Goal: Complete application form

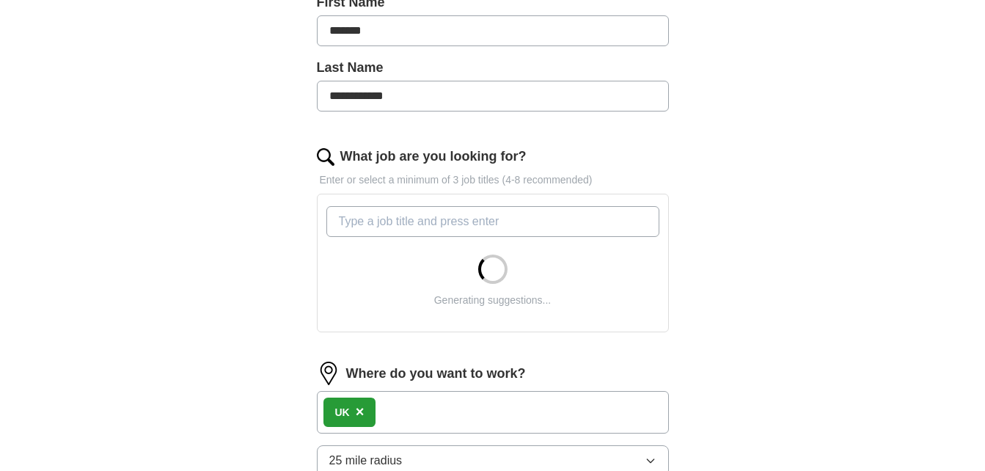
scroll to position [407, 0]
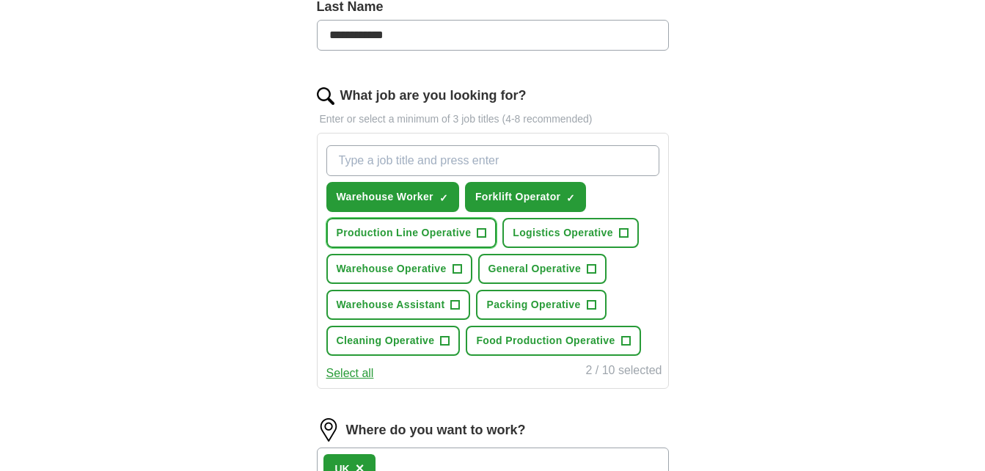
click at [446, 233] on span "Production Line Operative" at bounding box center [404, 232] width 135 height 15
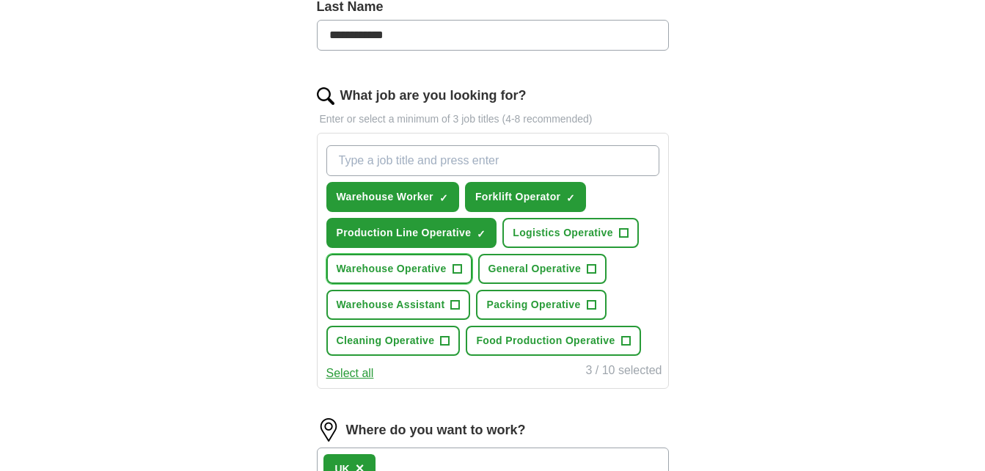
click at [422, 264] on span "Warehouse Operative" at bounding box center [392, 268] width 110 height 15
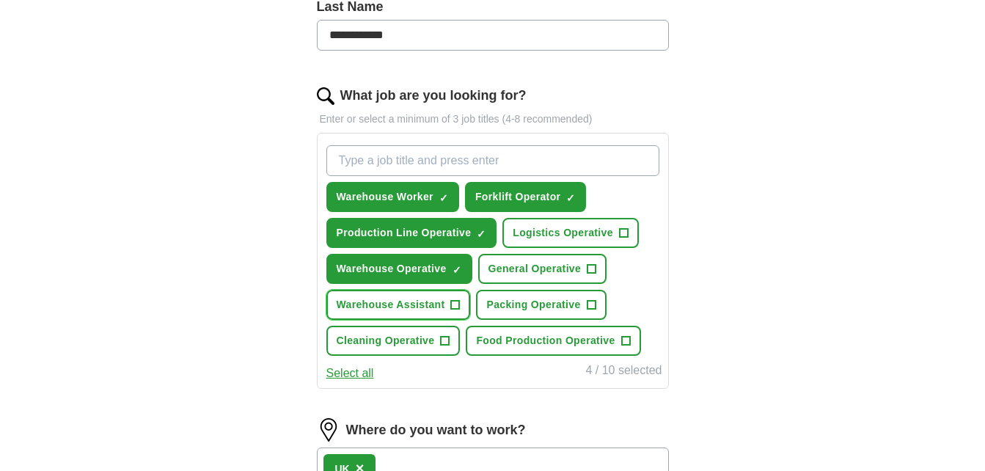
click at [409, 312] on span "Warehouse Assistant" at bounding box center [391, 304] width 109 height 15
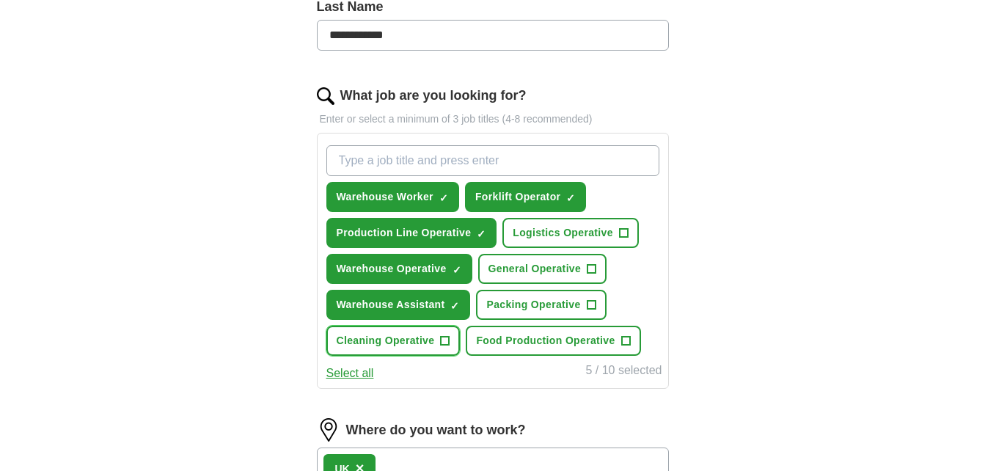
click at [402, 341] on span "Cleaning Operative" at bounding box center [386, 340] width 98 height 15
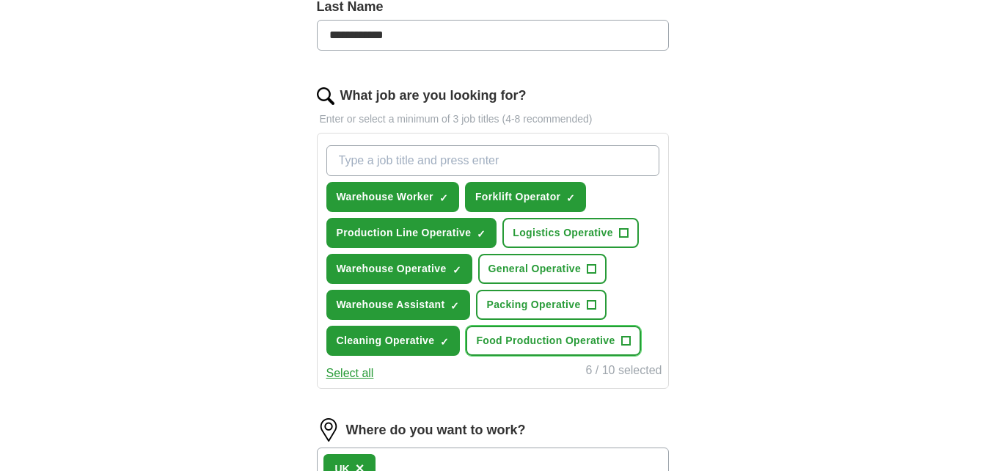
click at [518, 343] on span "Food Production Operative" at bounding box center [545, 340] width 139 height 15
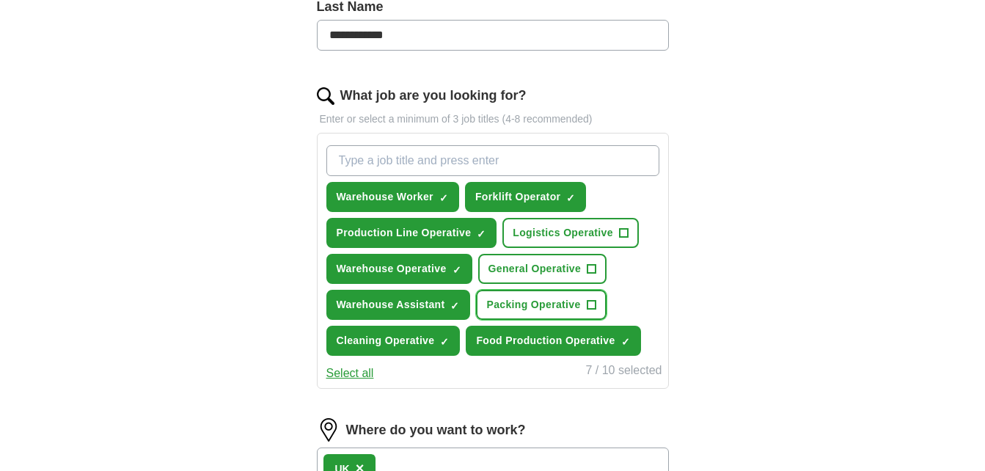
click at [522, 300] on span "Packing Operative" at bounding box center [533, 304] width 94 height 15
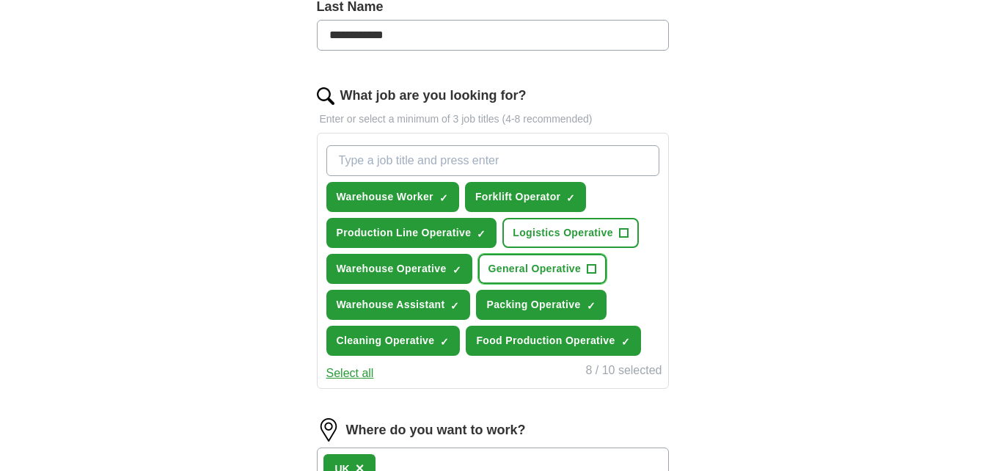
click at [527, 263] on span "General Operative" at bounding box center [534, 268] width 93 height 15
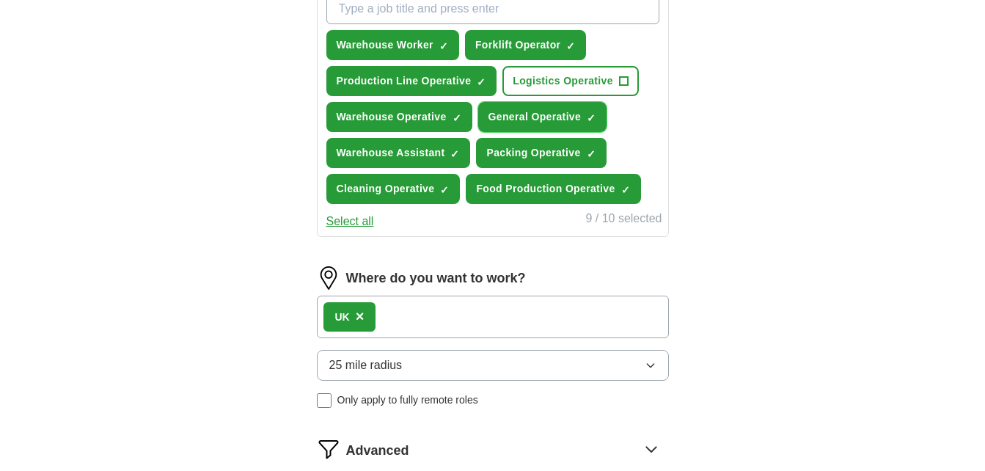
scroll to position [619, 0]
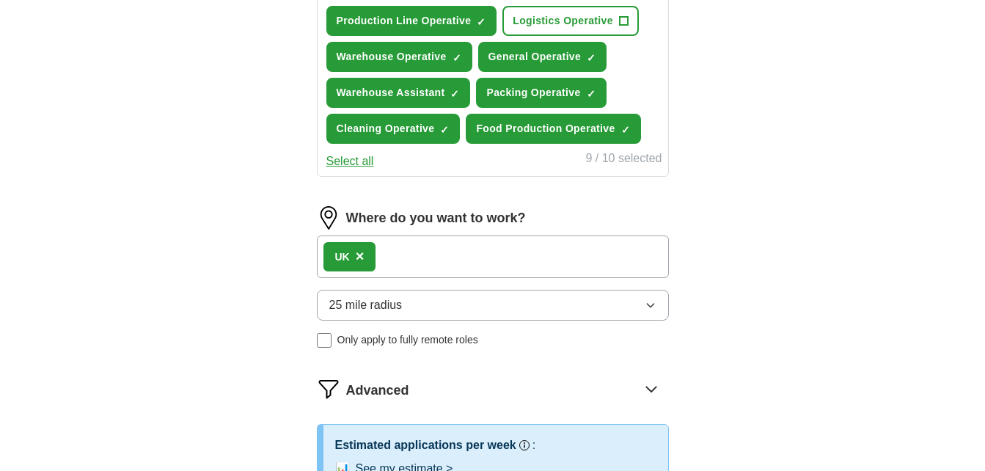
click at [366, 256] on div "UK ×" at bounding box center [349, 256] width 53 height 29
click at [357, 255] on span "×" at bounding box center [360, 256] width 9 height 16
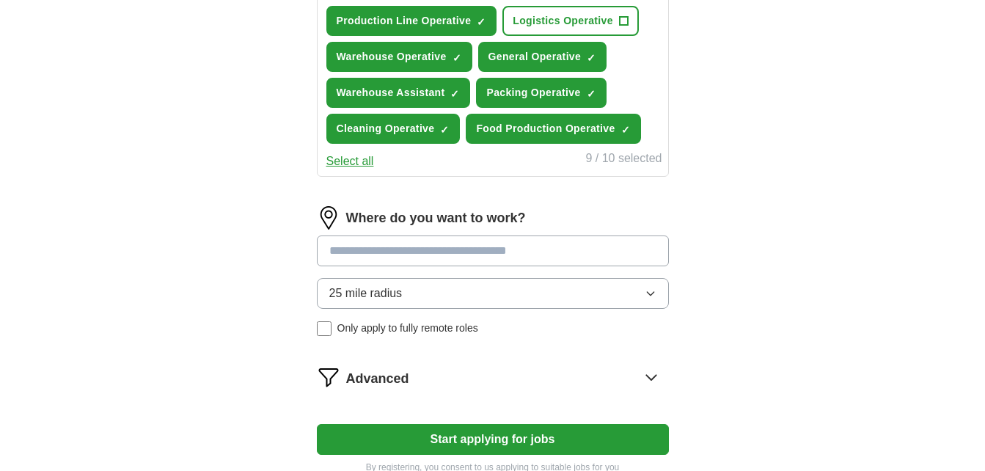
click at [357, 255] on input at bounding box center [493, 250] width 352 height 31
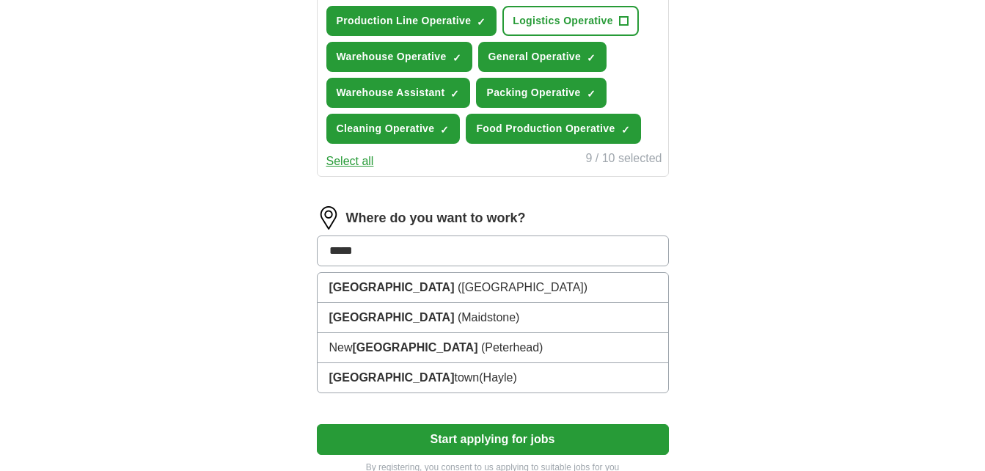
type input "*****"
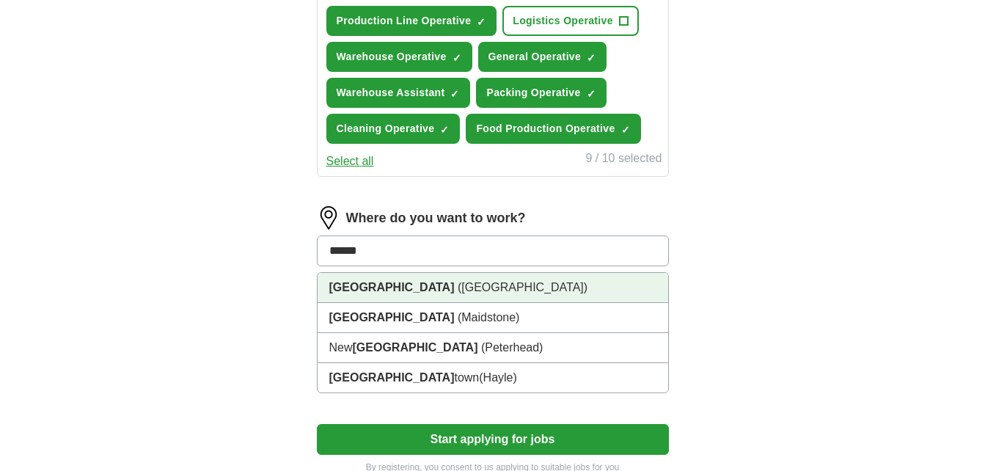
click at [458, 290] on span "(West Yorkshire)" at bounding box center [523, 287] width 130 height 12
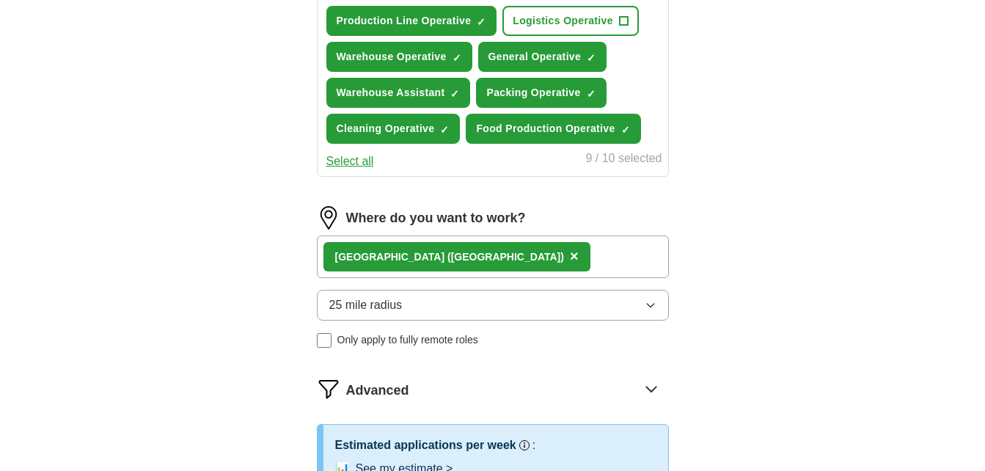
click at [389, 302] on span "25 mile radius" at bounding box center [365, 305] width 73 height 18
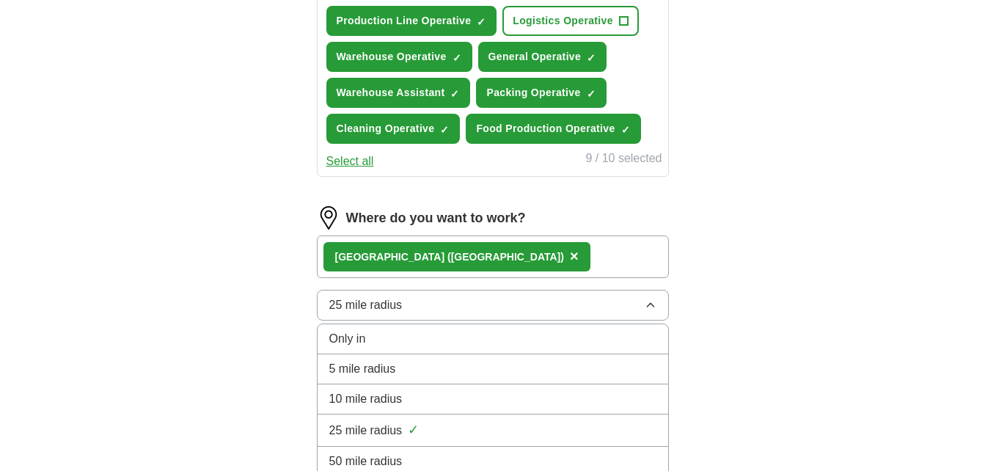
click at [359, 393] on span "10 mile radius" at bounding box center [365, 399] width 73 height 18
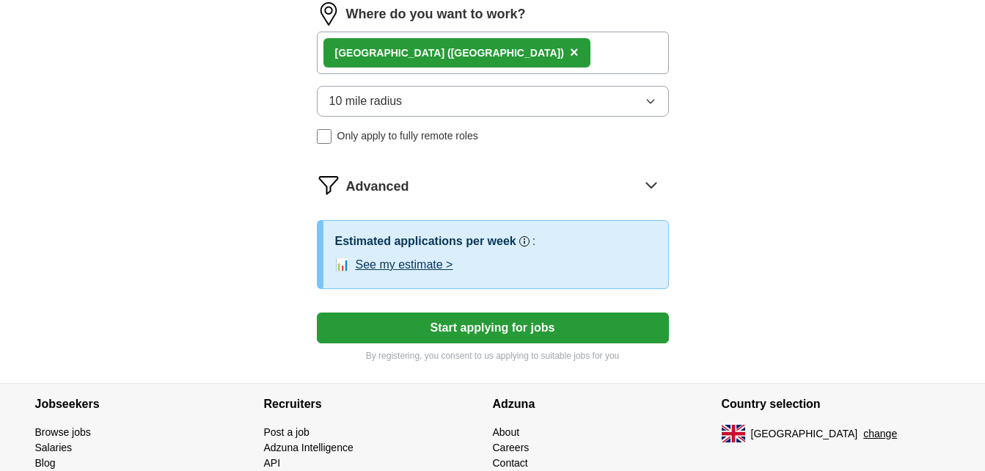
scroll to position [825, 0]
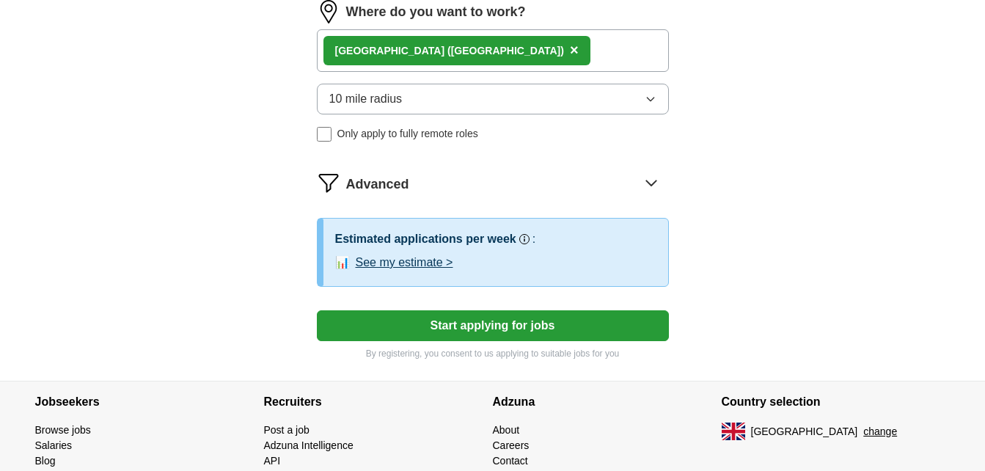
click at [417, 100] on button "10 mile radius" at bounding box center [493, 99] width 352 height 31
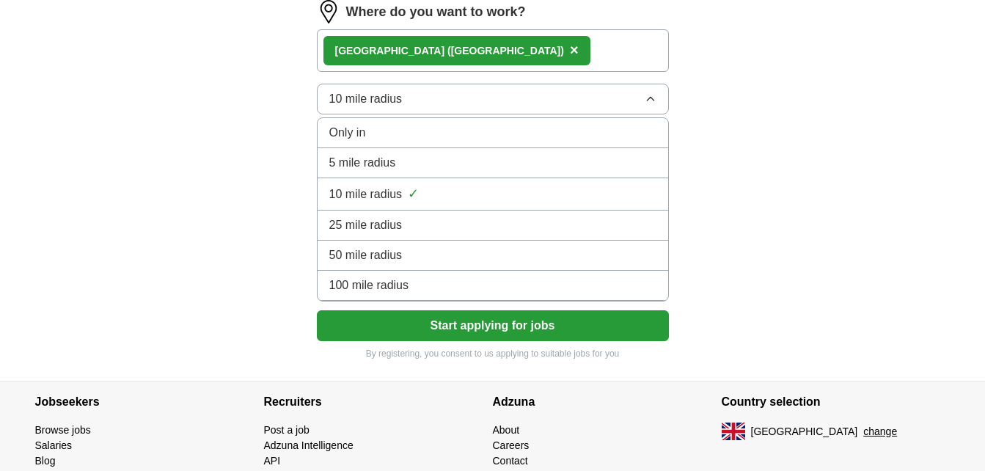
click at [372, 163] on span "5 mile radius" at bounding box center [362, 163] width 67 height 18
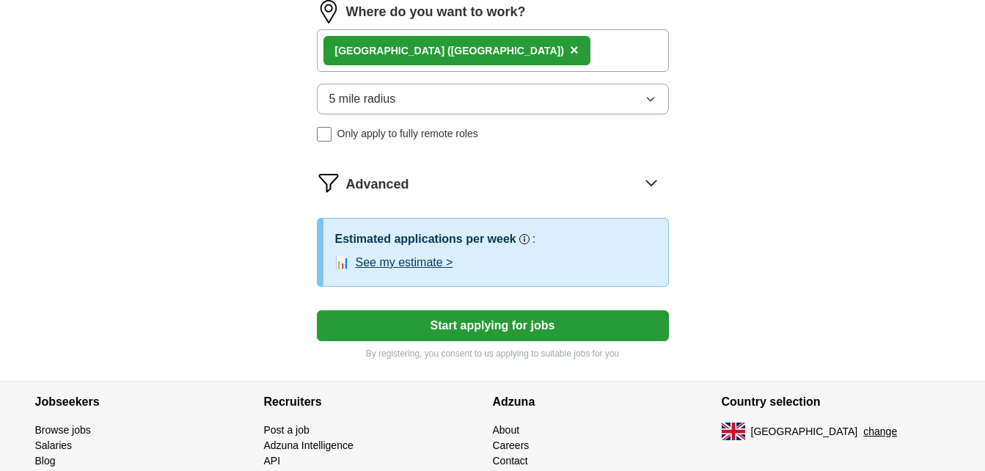
click at [438, 323] on button "Start applying for jobs" at bounding box center [493, 325] width 352 height 31
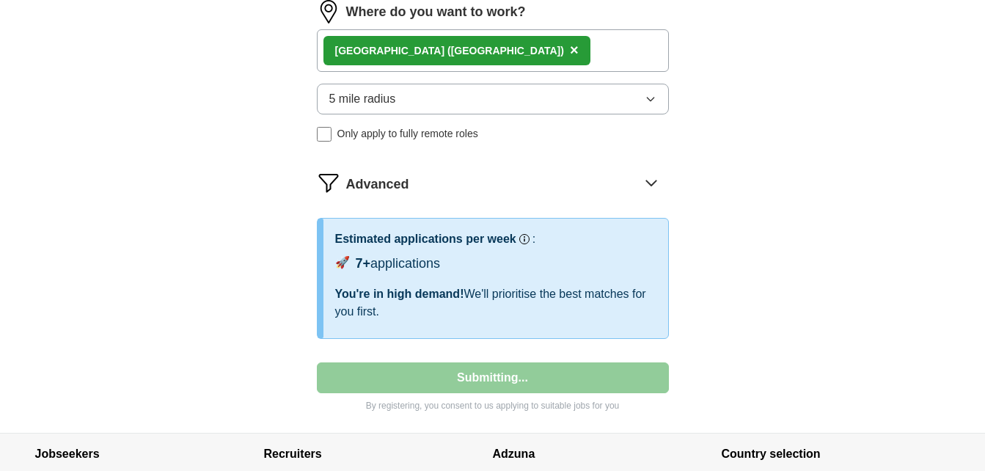
select select "**"
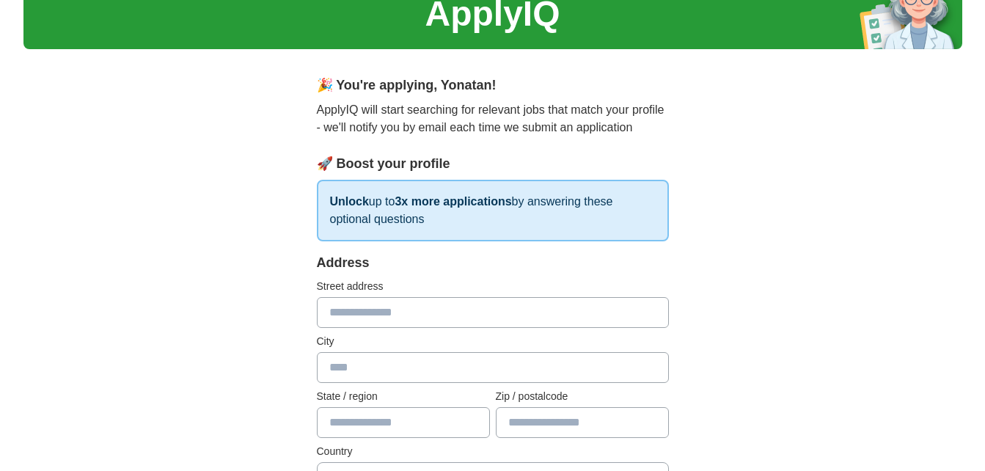
scroll to position [0, 0]
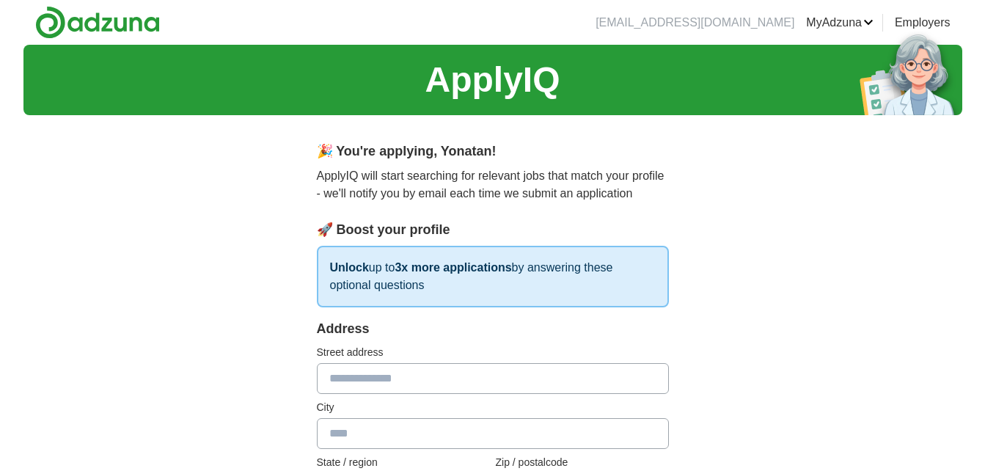
click at [461, 384] on input "text" at bounding box center [493, 378] width 352 height 31
type input "**********"
type input "*****"
type input "**********"
type input "********"
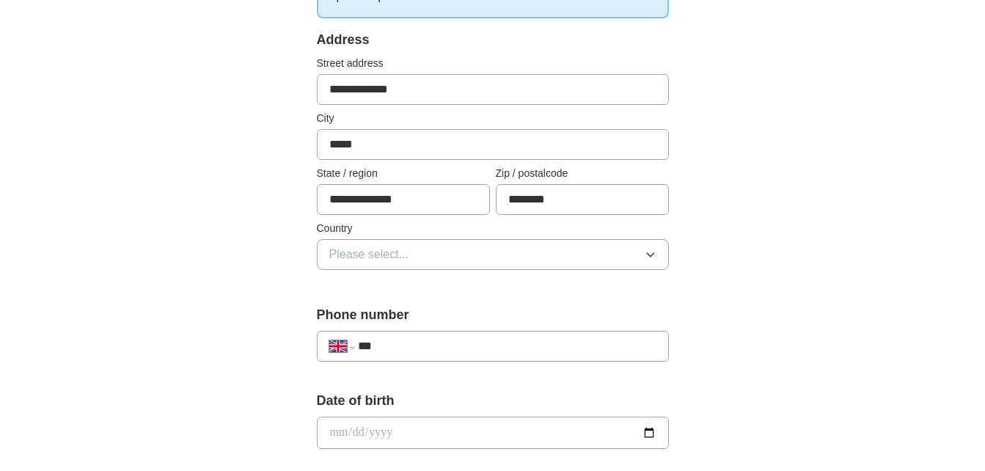
scroll to position [291, 0]
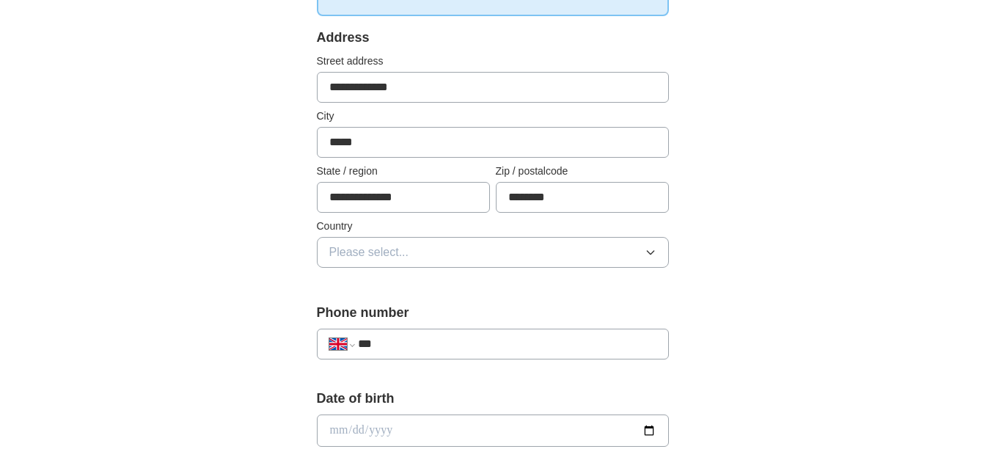
click at [440, 252] on button "Please select..." at bounding box center [493, 252] width 352 height 31
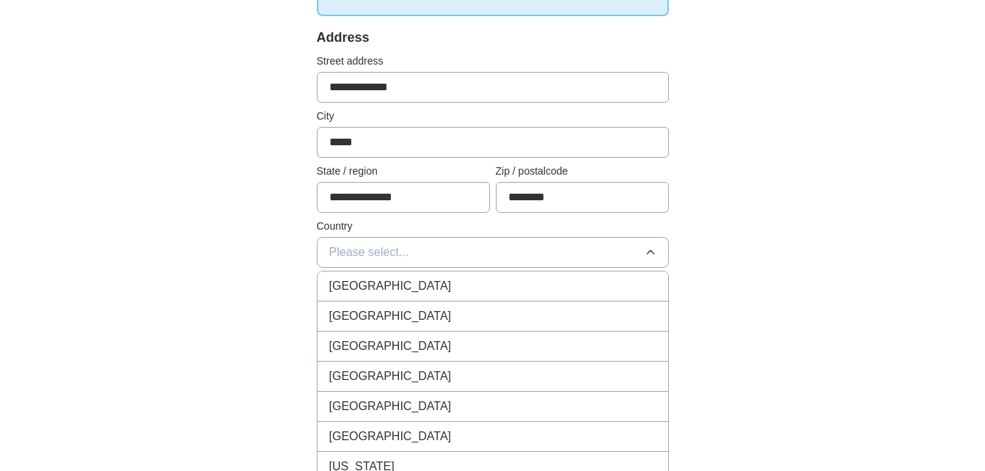
click at [398, 286] on span "[GEOGRAPHIC_DATA]" at bounding box center [390, 286] width 122 height 18
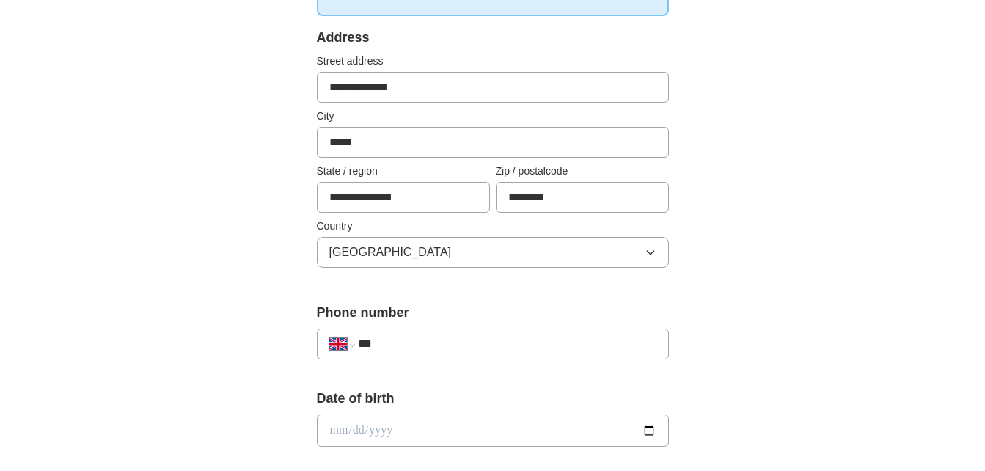
click at [398, 334] on div "**********" at bounding box center [493, 344] width 352 height 31
click at [387, 345] on input "***" at bounding box center [507, 344] width 298 height 18
type input "**********"
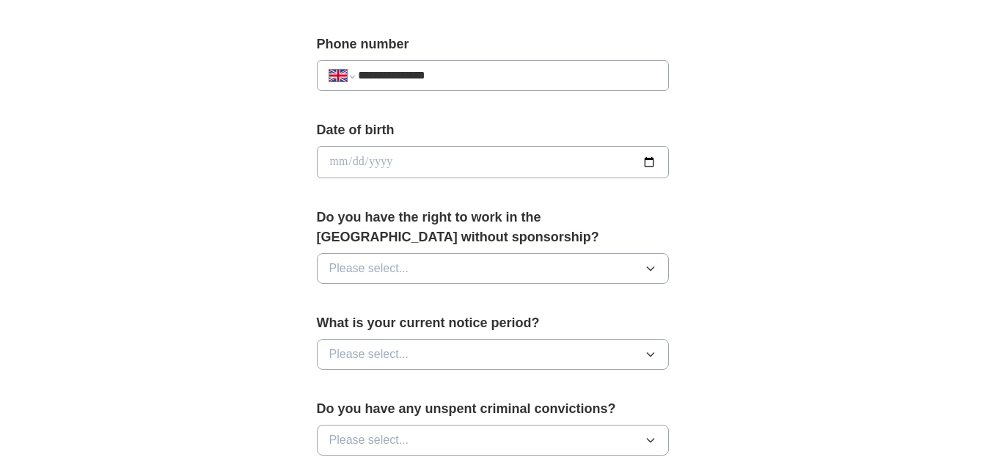
scroll to position [563, 0]
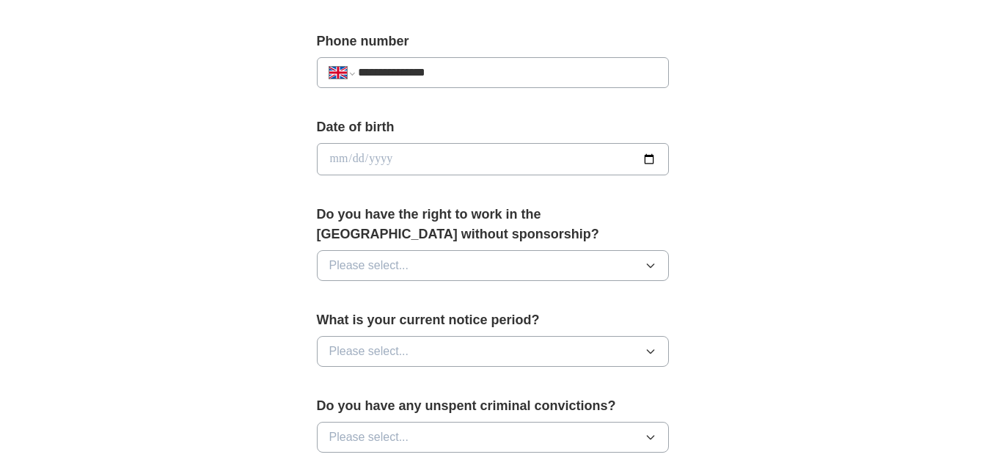
click at [648, 153] on input "date" at bounding box center [493, 159] width 352 height 32
click at [337, 155] on input "date" at bounding box center [493, 159] width 352 height 32
type input "**********"
click at [332, 158] on input "date" at bounding box center [493, 159] width 352 height 32
type input "**********"
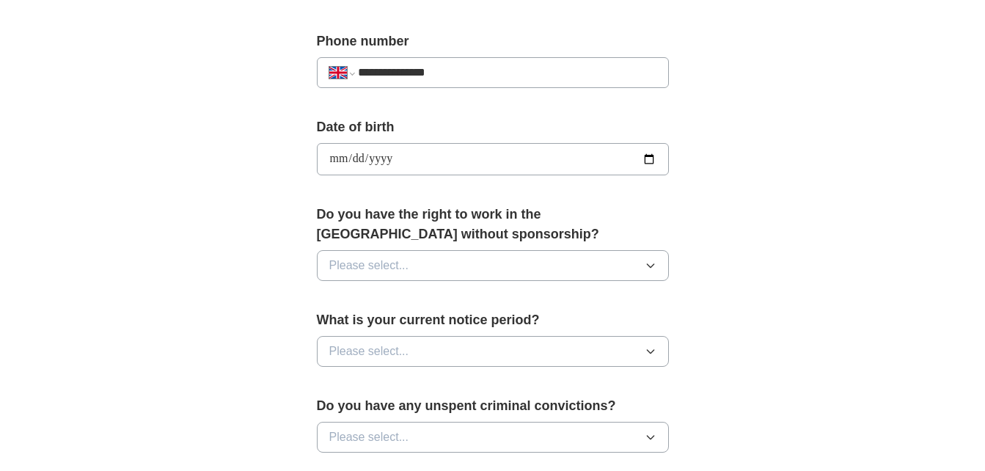
click at [356, 155] on input "**********" at bounding box center [493, 159] width 352 height 32
type input "**********"
click at [386, 263] on span "Please select..." at bounding box center [369, 266] width 80 height 18
click at [334, 298] on span "Yes" at bounding box center [338, 299] width 19 height 18
click at [393, 357] on span "Please select..." at bounding box center [369, 352] width 80 height 18
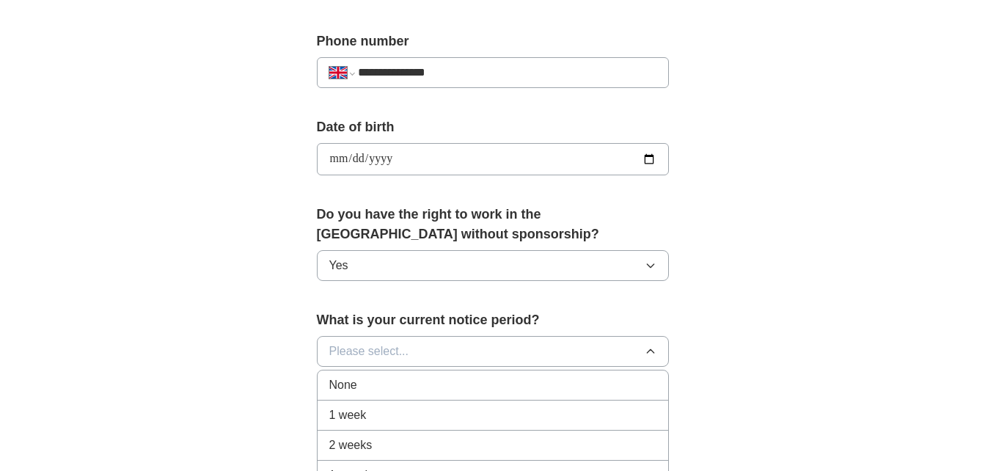
click at [349, 410] on span "1 week" at bounding box center [347, 415] width 37 height 18
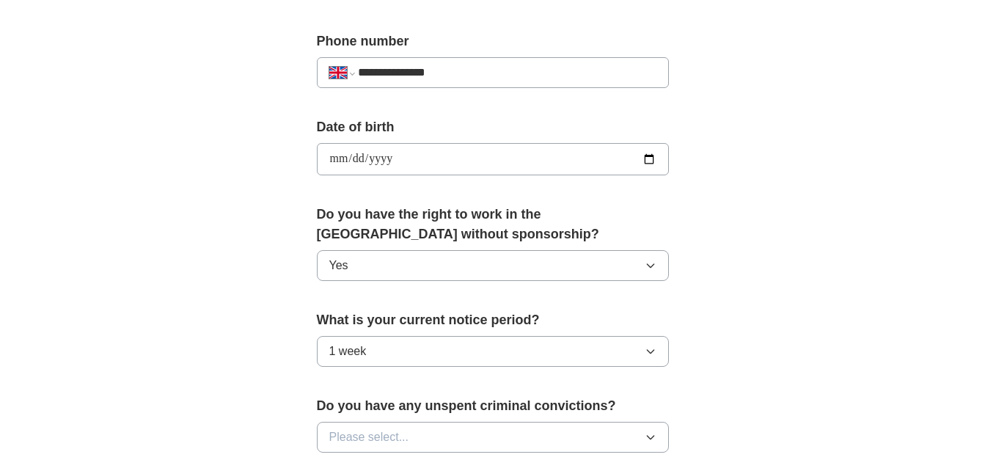
click at [422, 344] on button "1 week" at bounding box center [493, 351] width 352 height 31
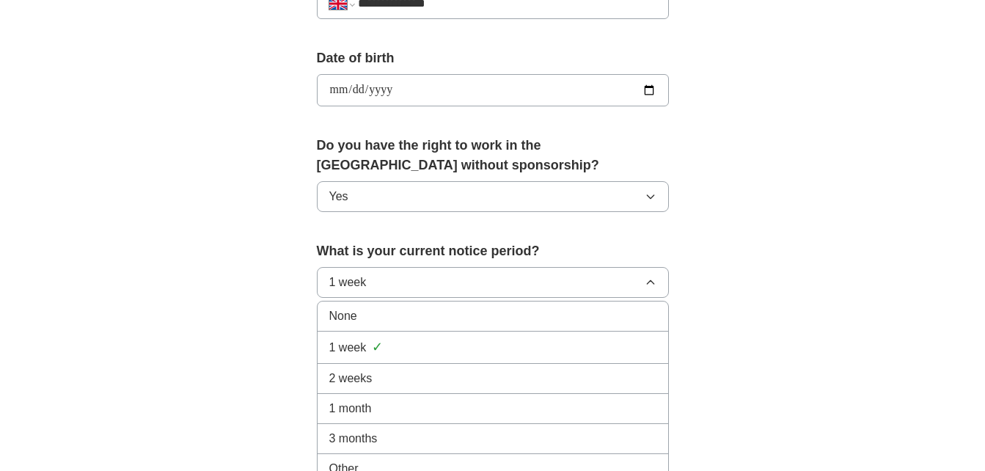
scroll to position [651, 0]
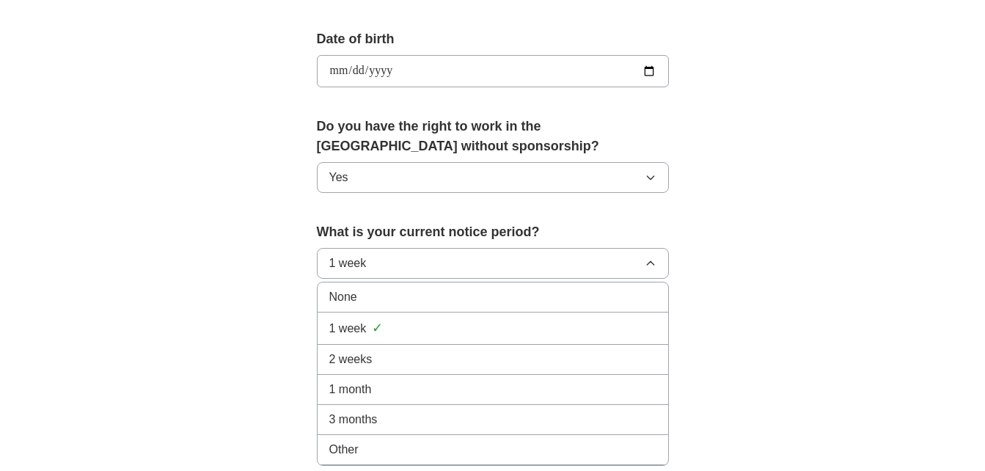
click at [468, 308] on li "None" at bounding box center [493, 297] width 351 height 30
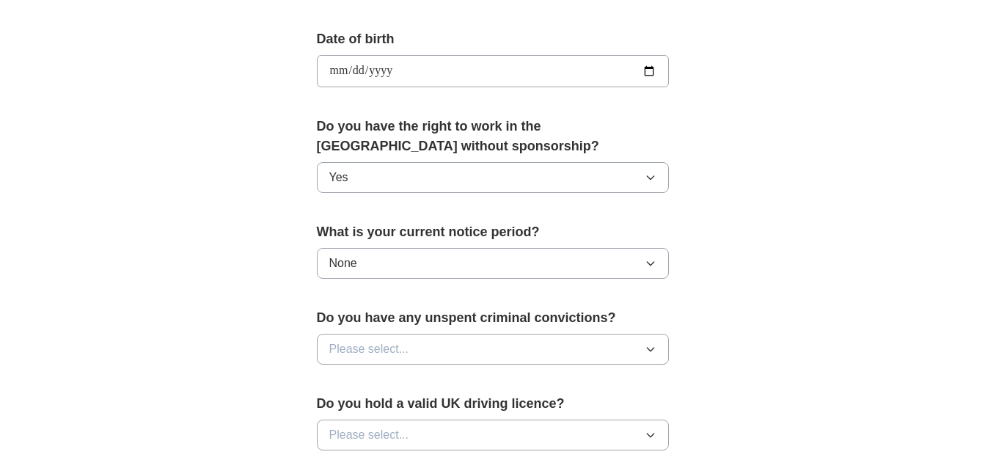
click at [474, 255] on button "None" at bounding box center [493, 263] width 352 height 31
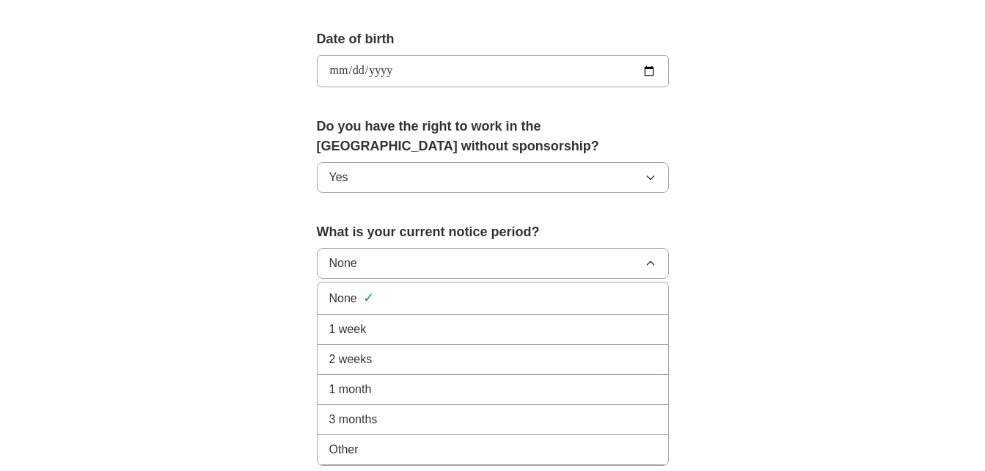
click at [365, 323] on span "1 week" at bounding box center [347, 330] width 37 height 18
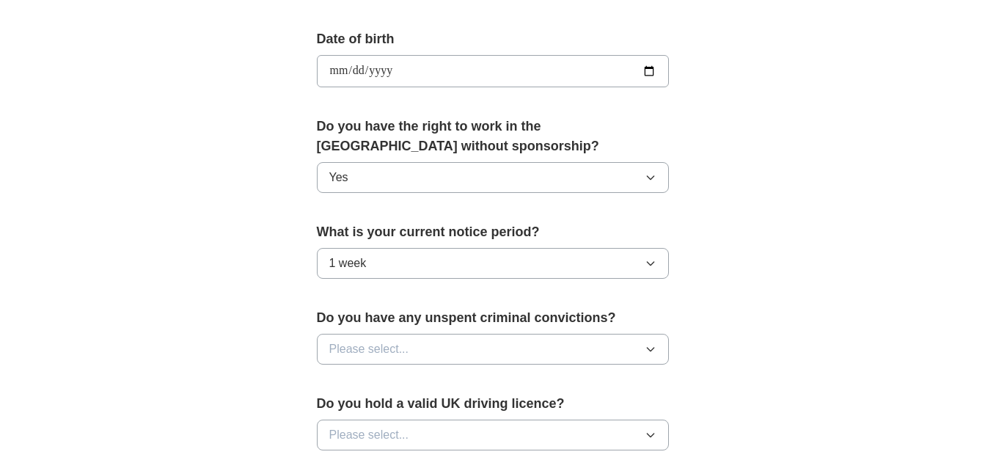
click at [413, 344] on button "Please select..." at bounding box center [493, 349] width 352 height 31
click at [332, 416] on span "No" at bounding box center [336, 413] width 15 height 18
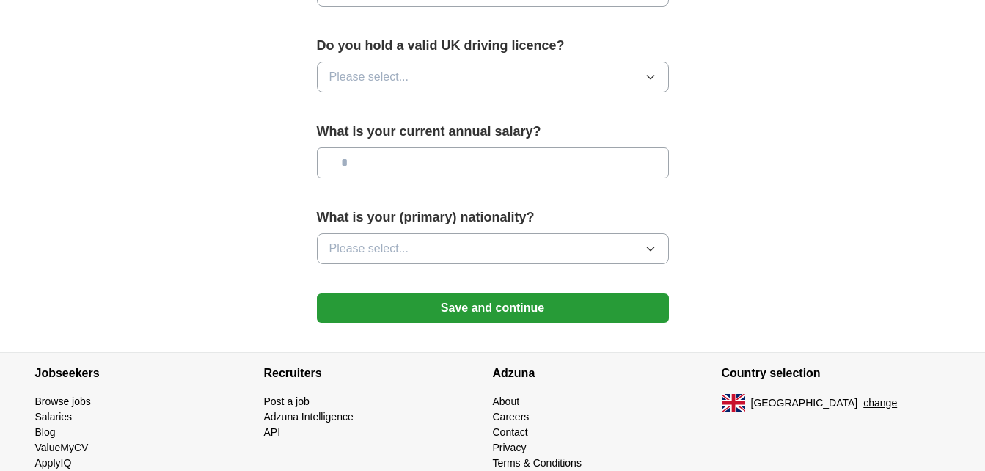
scroll to position [1003, 0]
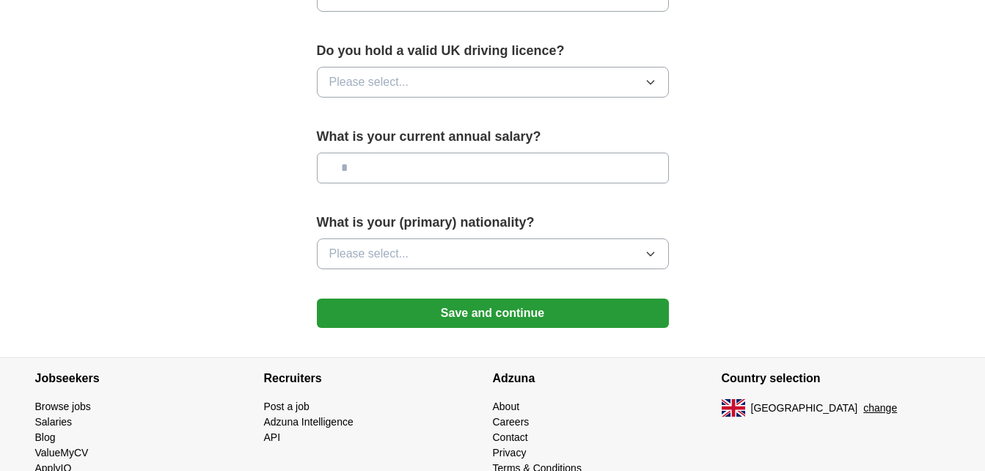
click at [589, 81] on button "Please select..." at bounding box center [493, 82] width 352 height 31
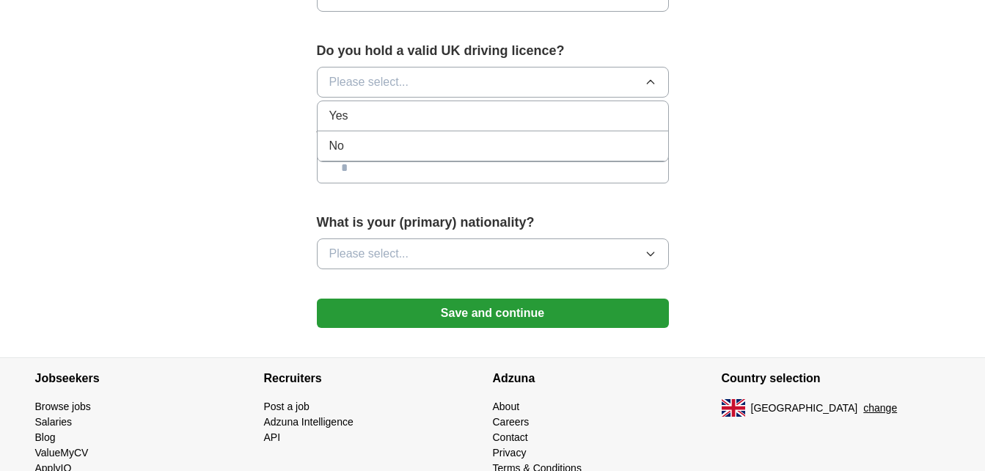
click at [396, 137] on div "No" at bounding box center [492, 146] width 327 height 18
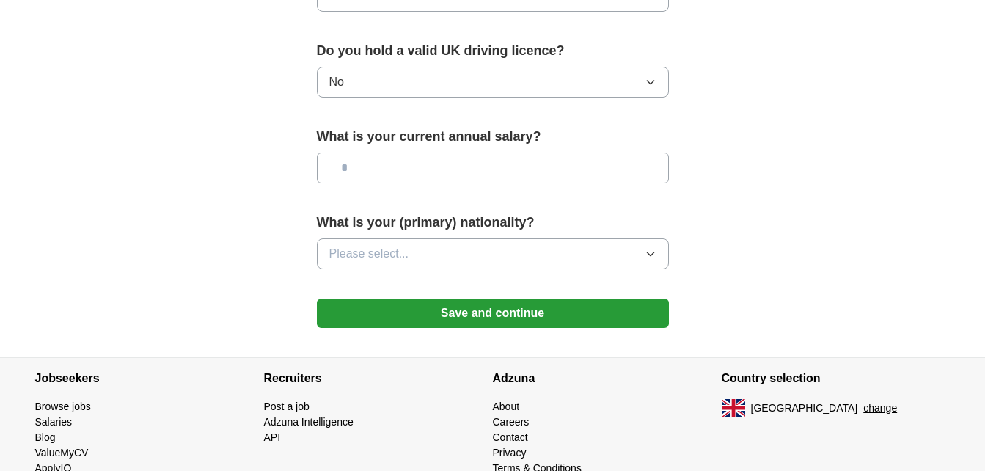
click at [394, 164] on input "text" at bounding box center [493, 168] width 352 height 31
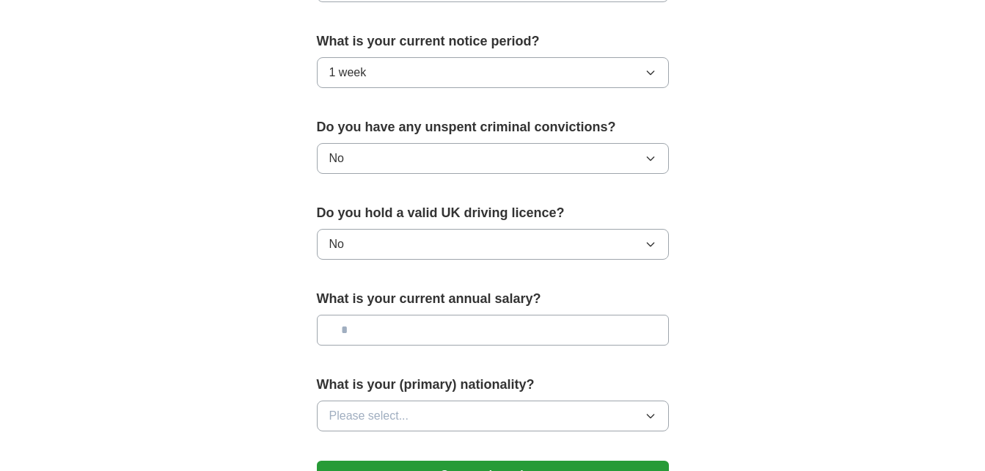
scroll to position [827, 0]
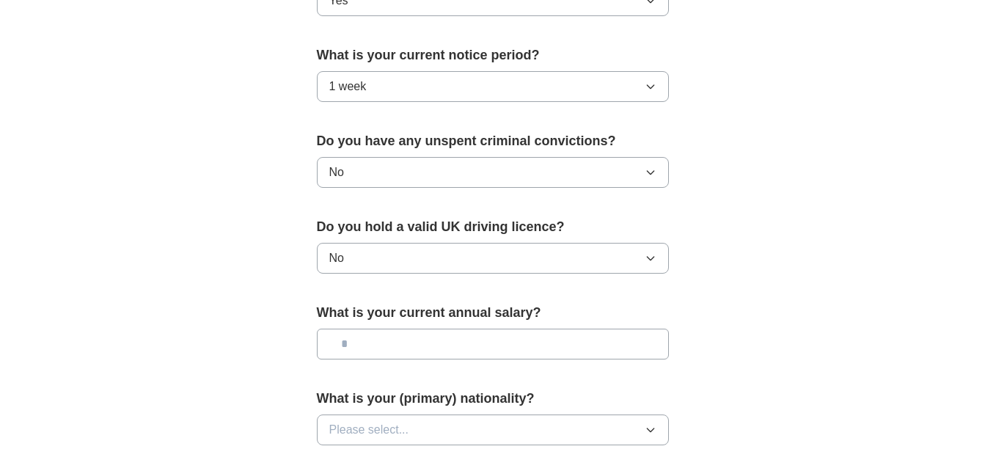
click at [486, 85] on button "1 week" at bounding box center [493, 86] width 352 height 31
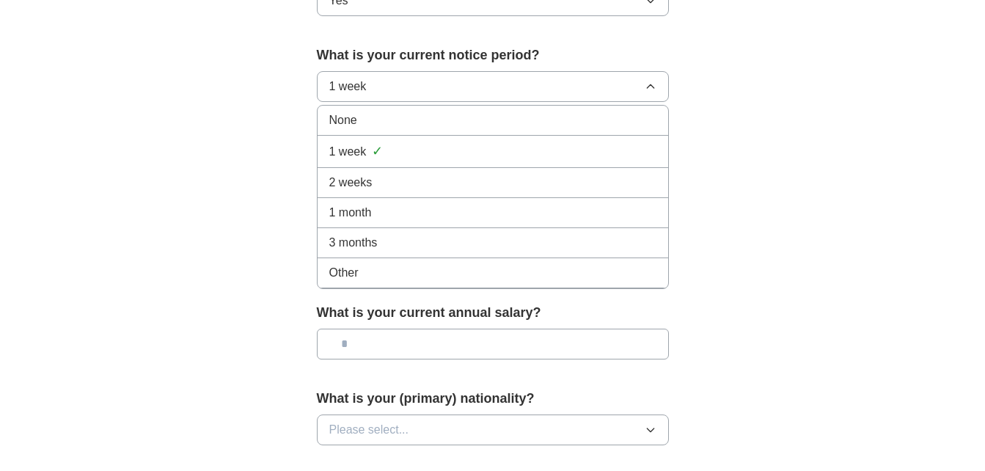
click at [361, 272] on div "Other" at bounding box center [492, 273] width 327 height 18
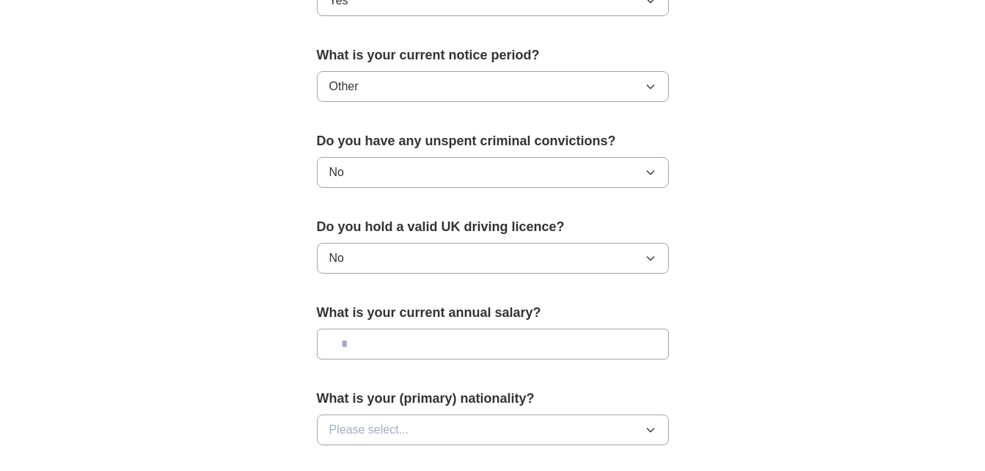
click at [472, 84] on button "Other" at bounding box center [493, 86] width 352 height 31
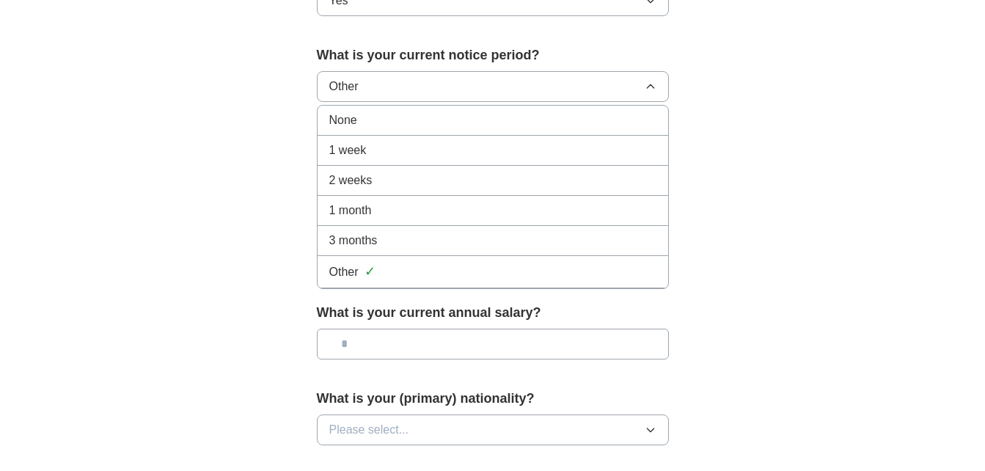
click at [376, 126] on div "None" at bounding box center [492, 120] width 327 height 18
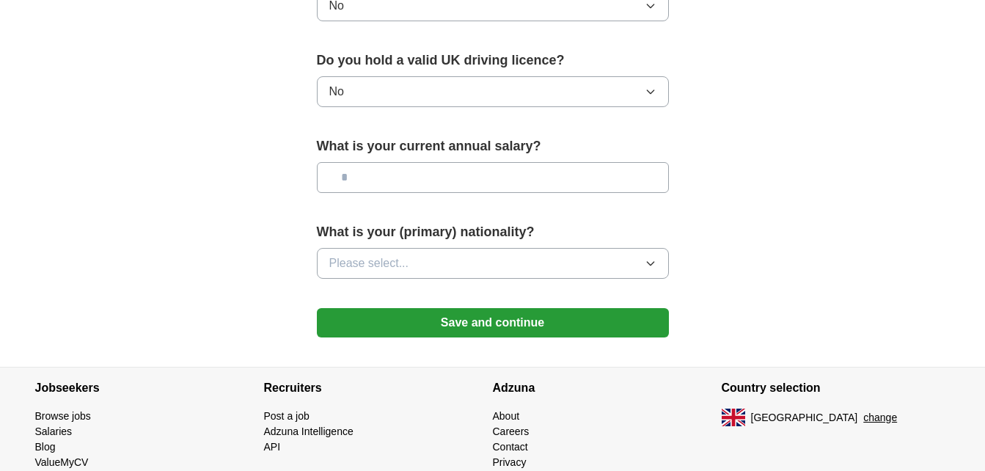
scroll to position [999, 0]
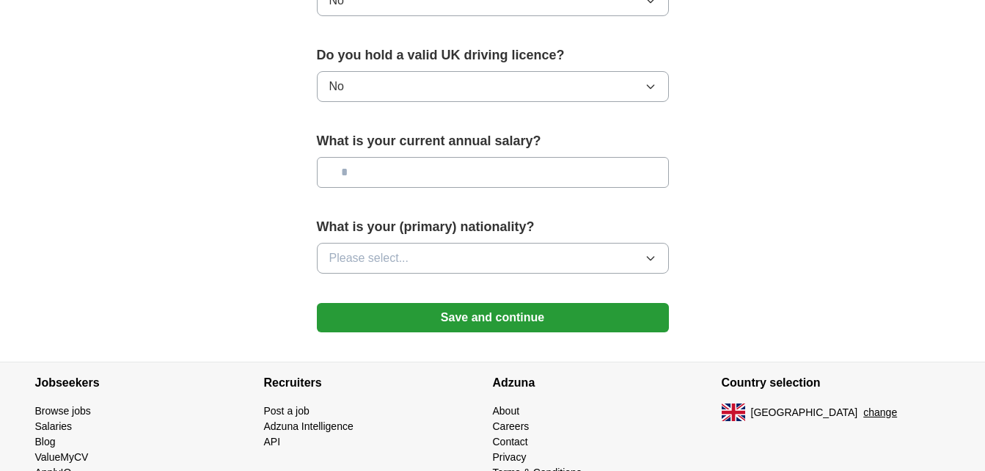
click at [481, 169] on input "text" at bounding box center [493, 172] width 352 height 31
click at [439, 257] on button "Please select..." at bounding box center [493, 258] width 352 height 31
click at [371, 164] on input "***" at bounding box center [493, 172] width 352 height 31
type input "*******"
click at [390, 255] on span "Please select..." at bounding box center [369, 258] width 80 height 18
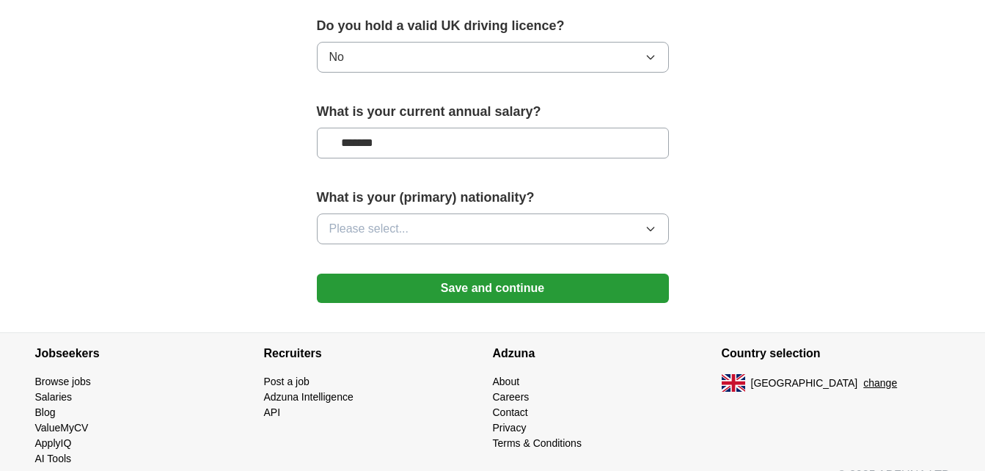
scroll to position [1053, 0]
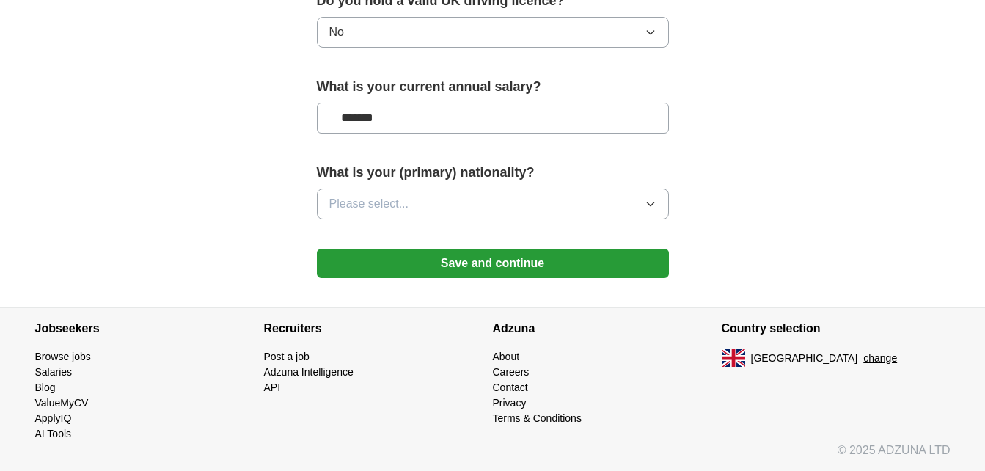
click at [429, 199] on button "Please select..." at bounding box center [493, 203] width 352 height 31
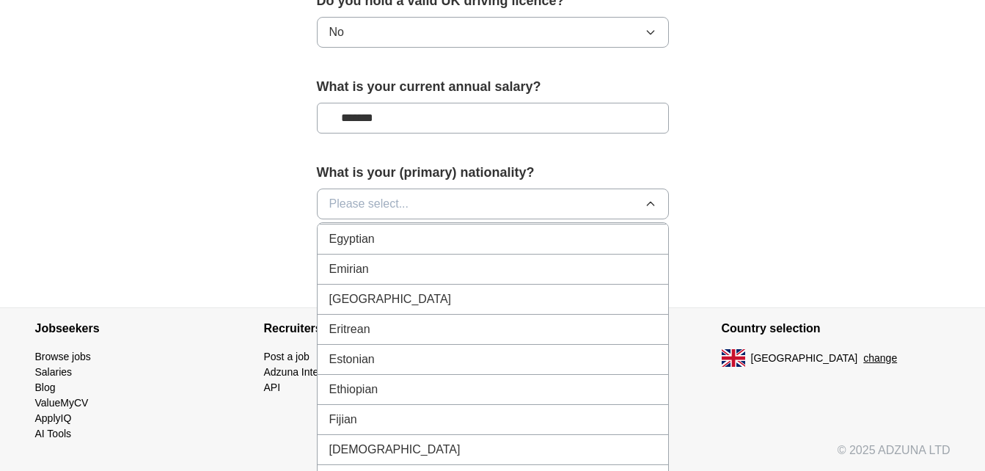
scroll to position [1614, 0]
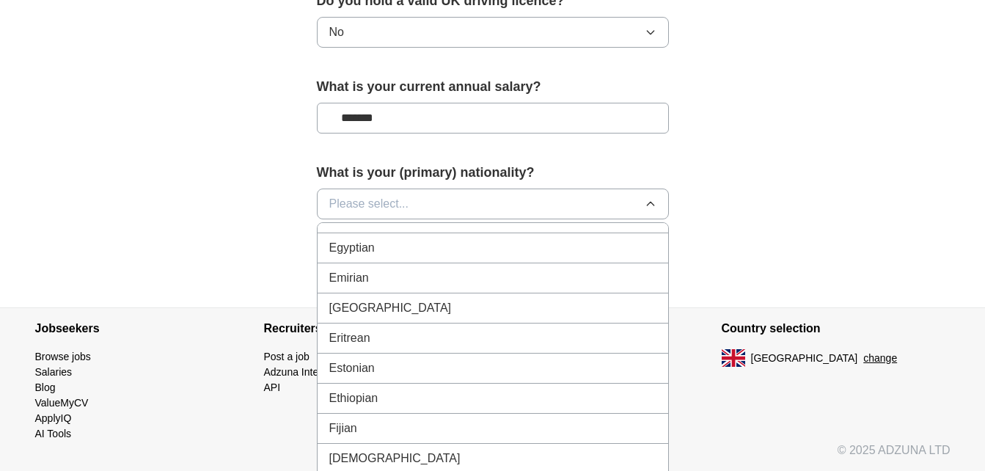
click at [459, 335] on div "Eritrean" at bounding box center [492, 338] width 327 height 18
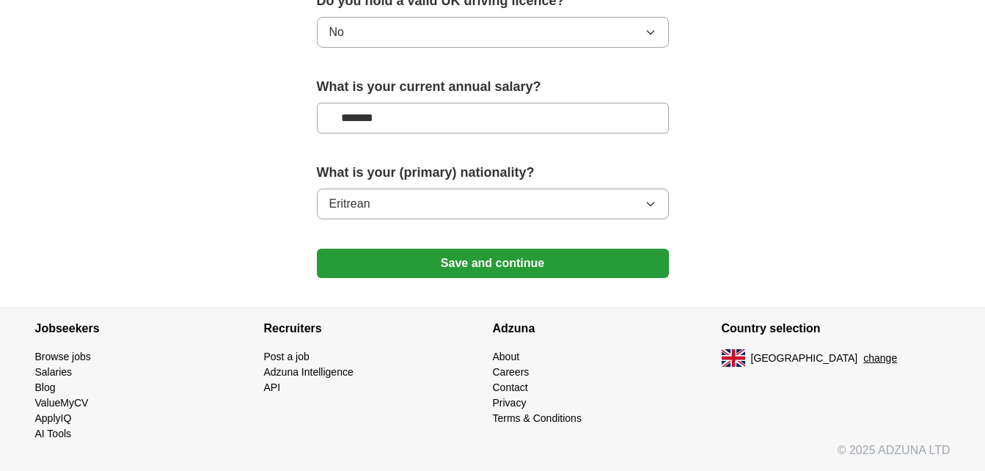
click at [459, 335] on h4 "Recruiters" at bounding box center [378, 328] width 229 height 41
click at [506, 263] on button "Save and continue" at bounding box center [493, 263] width 352 height 29
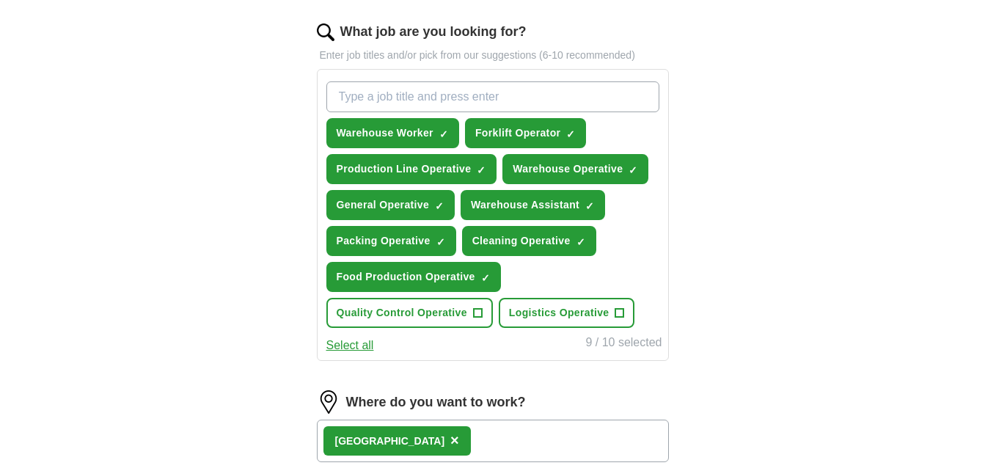
scroll to position [450, 0]
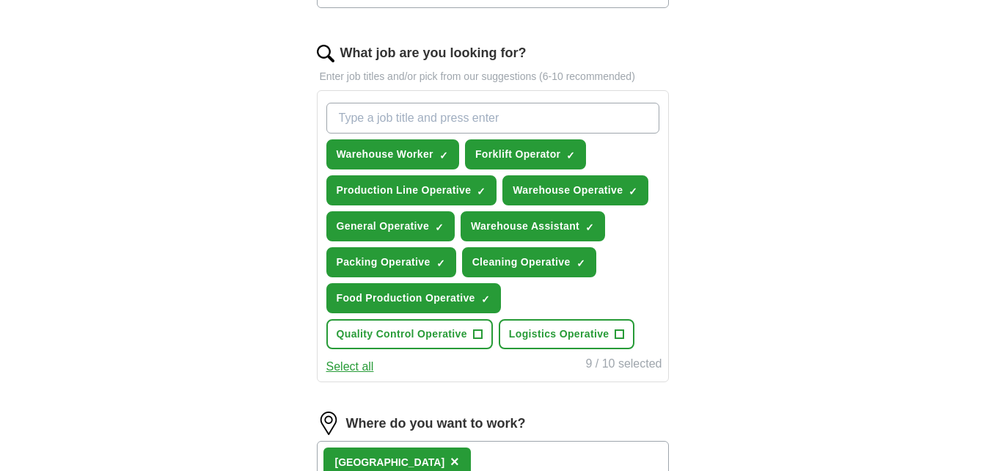
click at [394, 114] on input "What job are you looking for?" at bounding box center [492, 118] width 333 height 31
type input "factory"
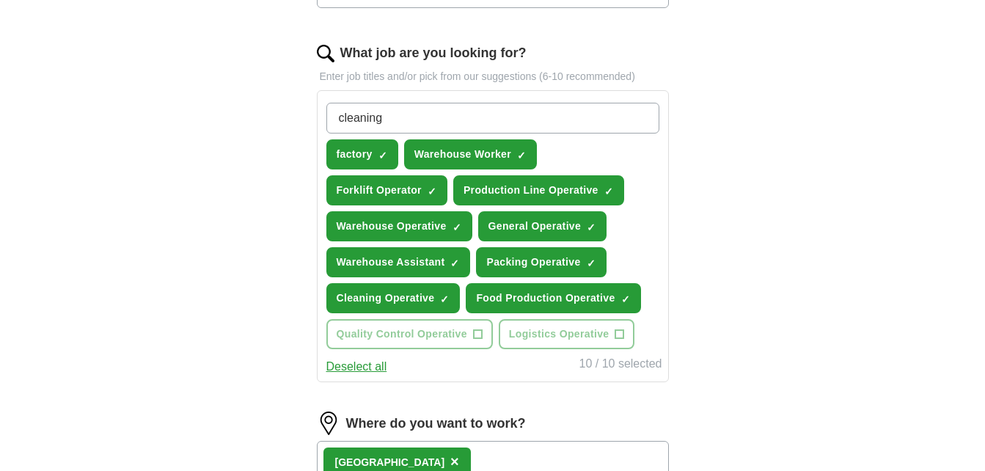
type input "cleaning"
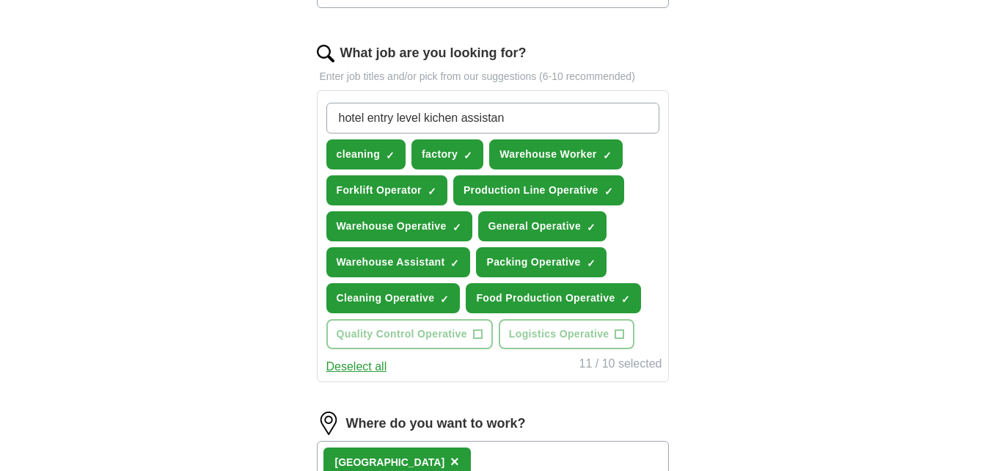
type input "hotel entry level kichen assistant"
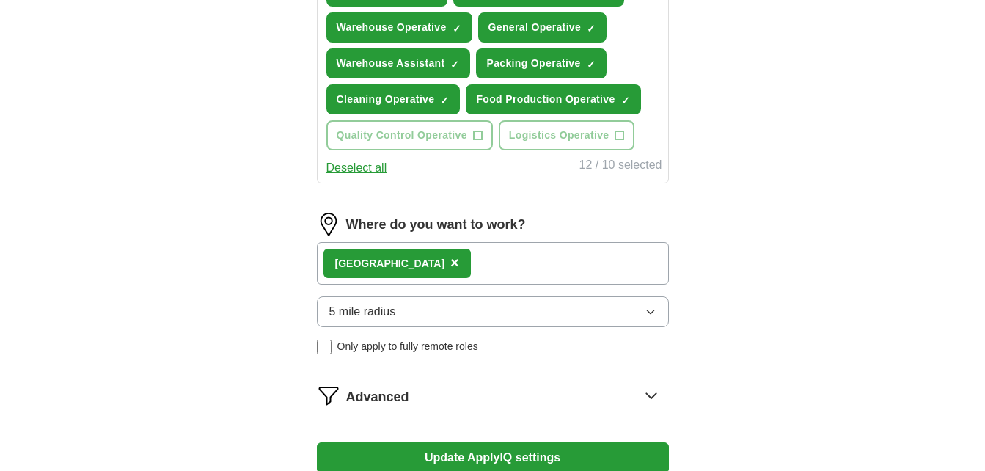
scroll to position [694, 0]
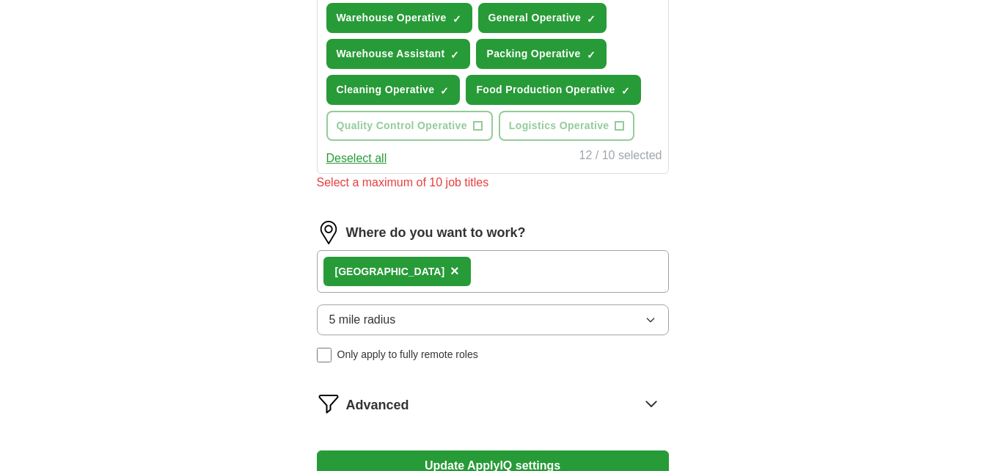
click at [537, 450] on form "**********" at bounding box center [493, 20] width 352 height 1029
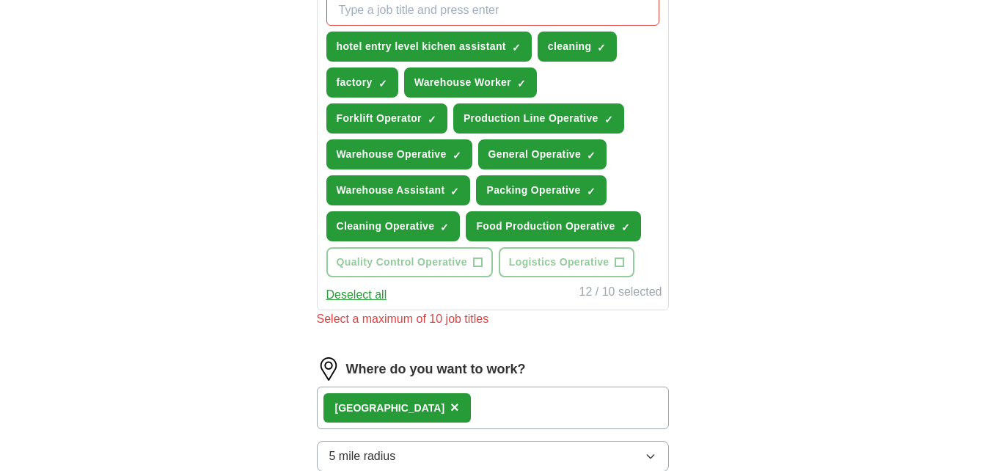
scroll to position [547, 0]
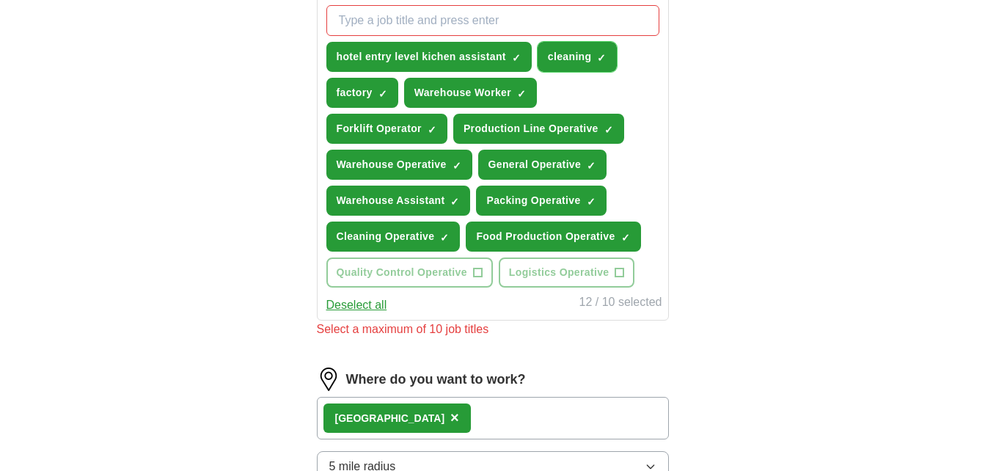
click at [0, 0] on span "×" at bounding box center [0, 0] width 0 height 0
click at [510, 56] on button "hotel entry level kichen assistant ✓ ×" at bounding box center [428, 57] width 205 height 30
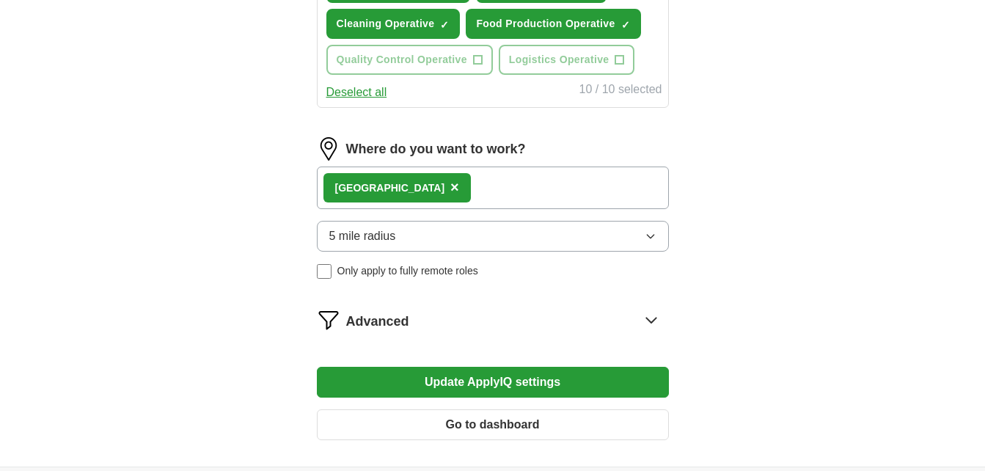
scroll to position [771, 0]
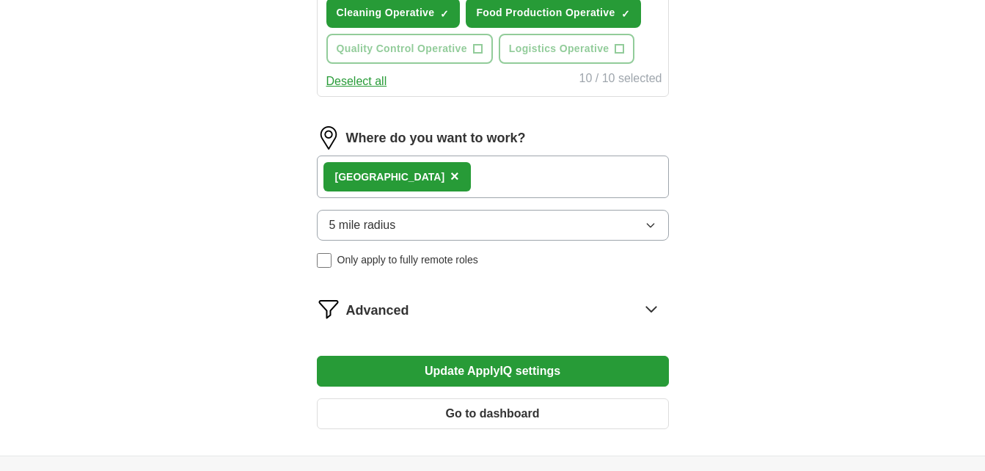
click at [501, 367] on button "Update ApplyIQ settings" at bounding box center [493, 371] width 352 height 31
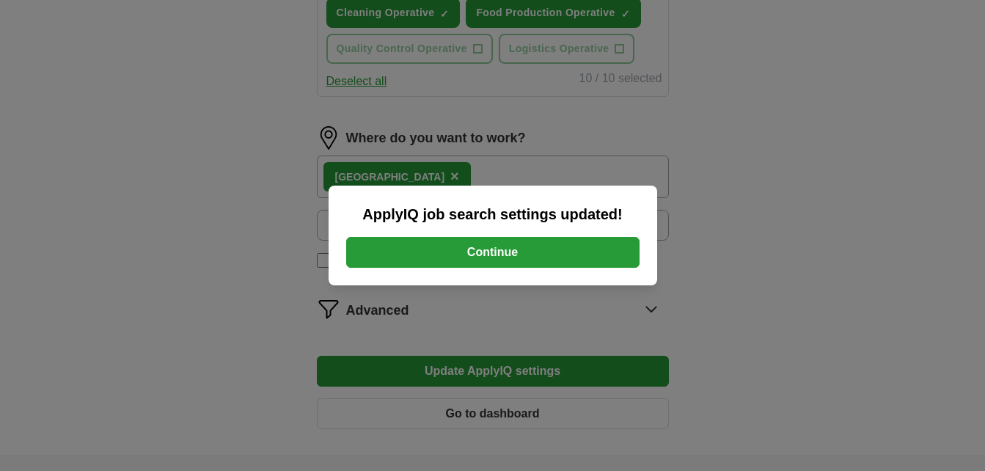
click at [477, 242] on button "Continue" at bounding box center [492, 252] width 293 height 31
